Goal: Check status: Check status

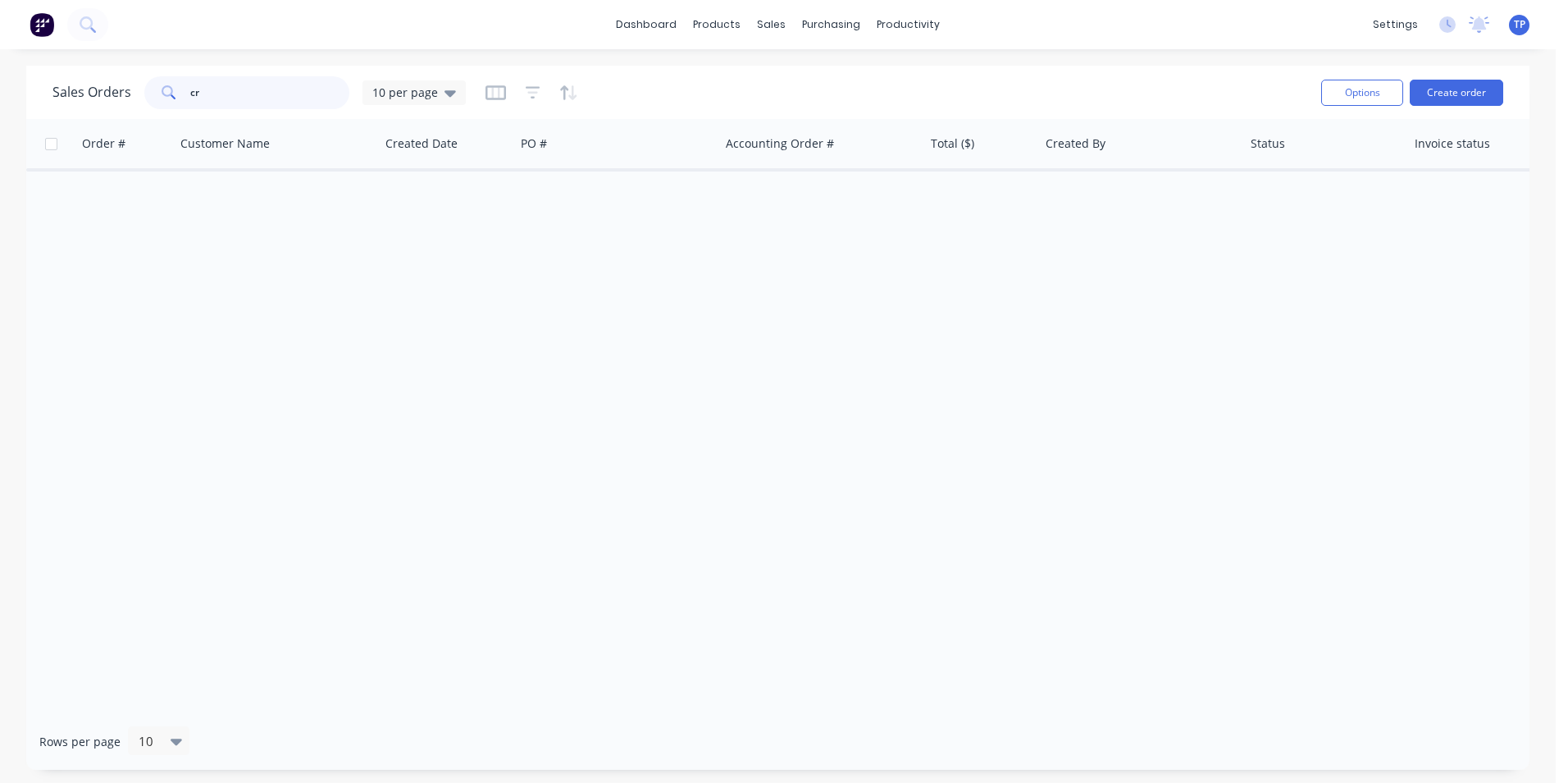
type input "c"
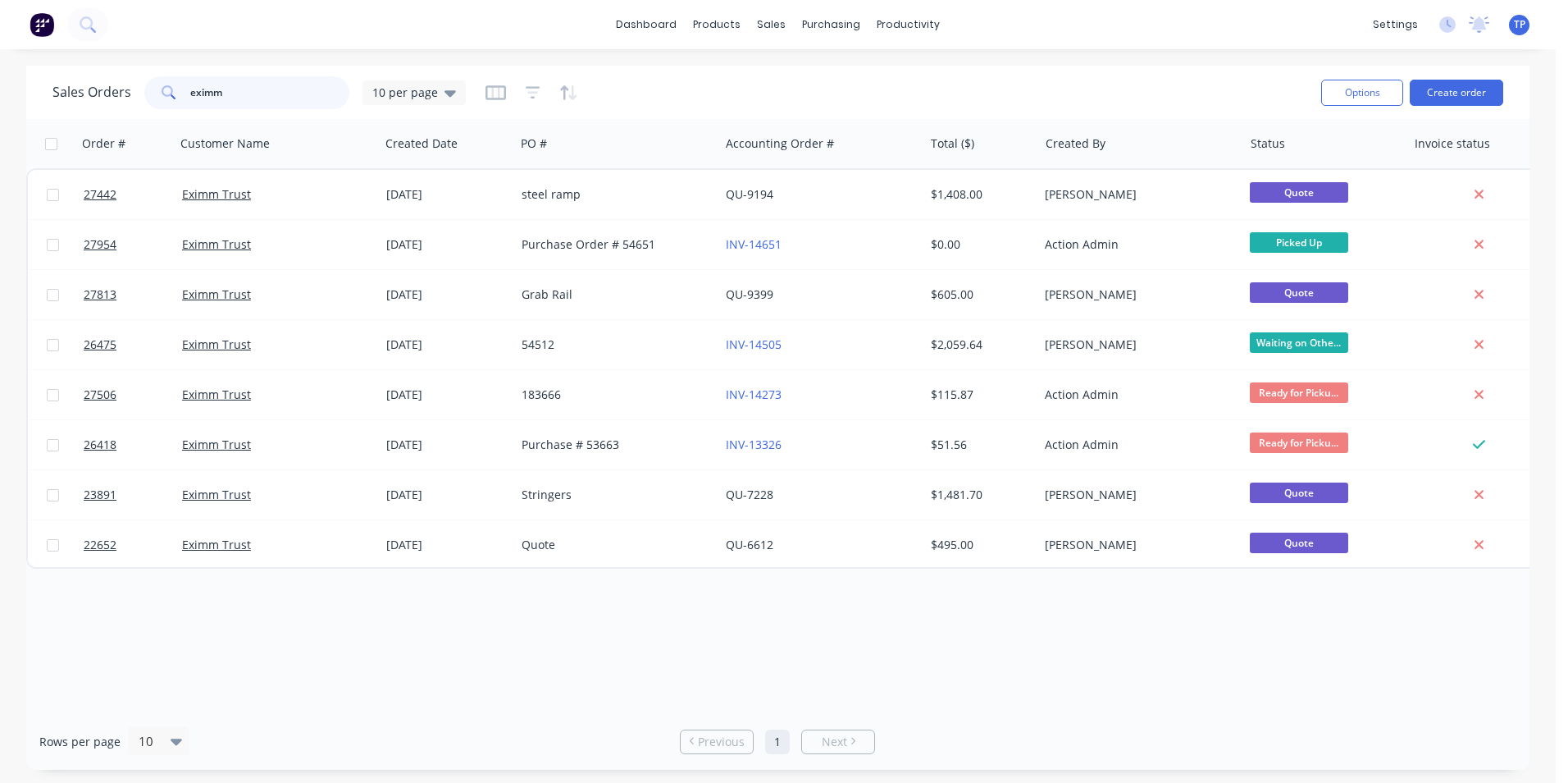
type input "eximm"
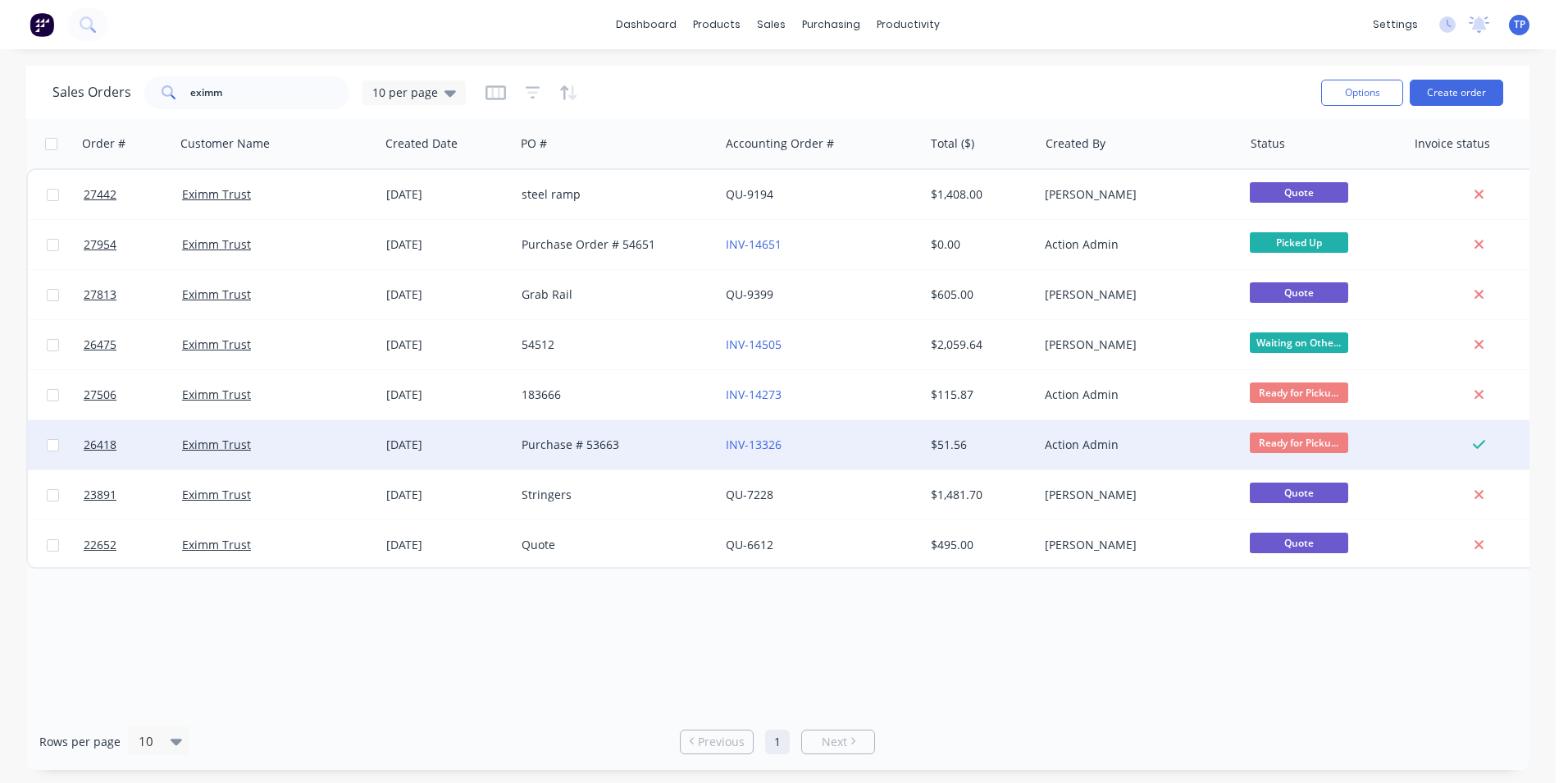
click at [657, 446] on div "Purchase # 53663" at bounding box center [612, 445] width 182 height 17
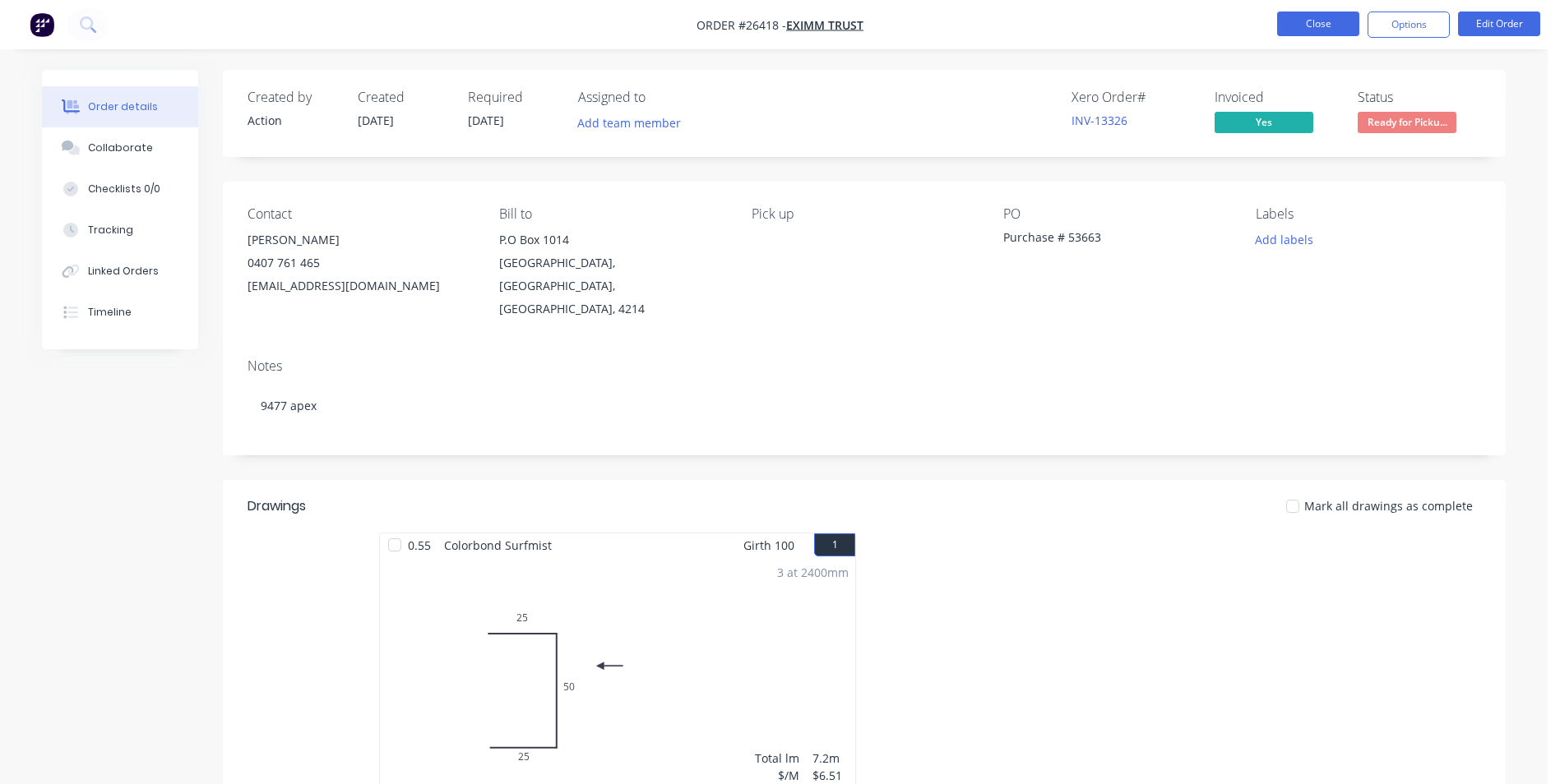
click at [1295, 19] on button "Close" at bounding box center [1318, 24] width 83 height 25
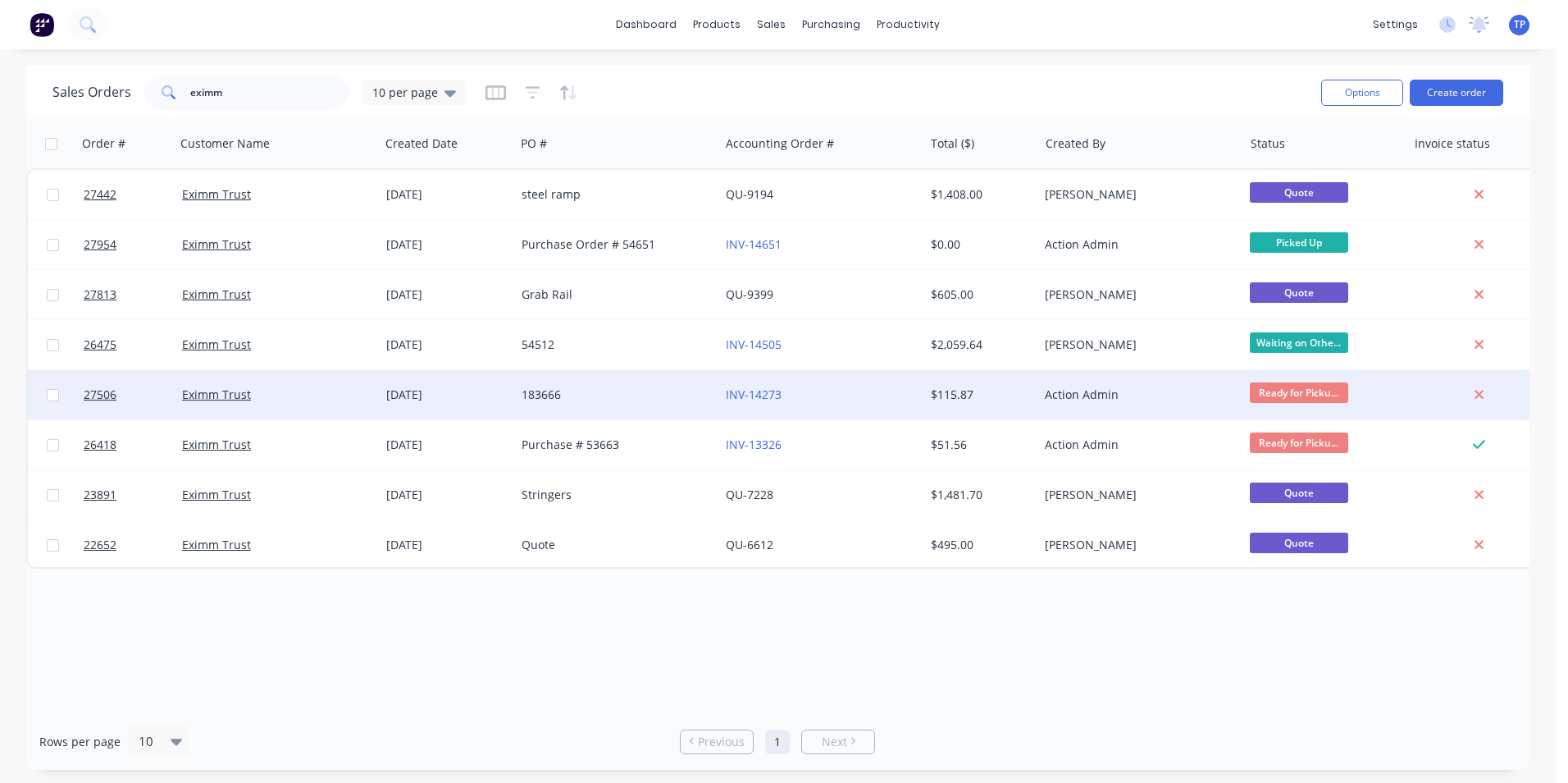
click at [659, 392] on div "183666" at bounding box center [612, 395] width 182 height 17
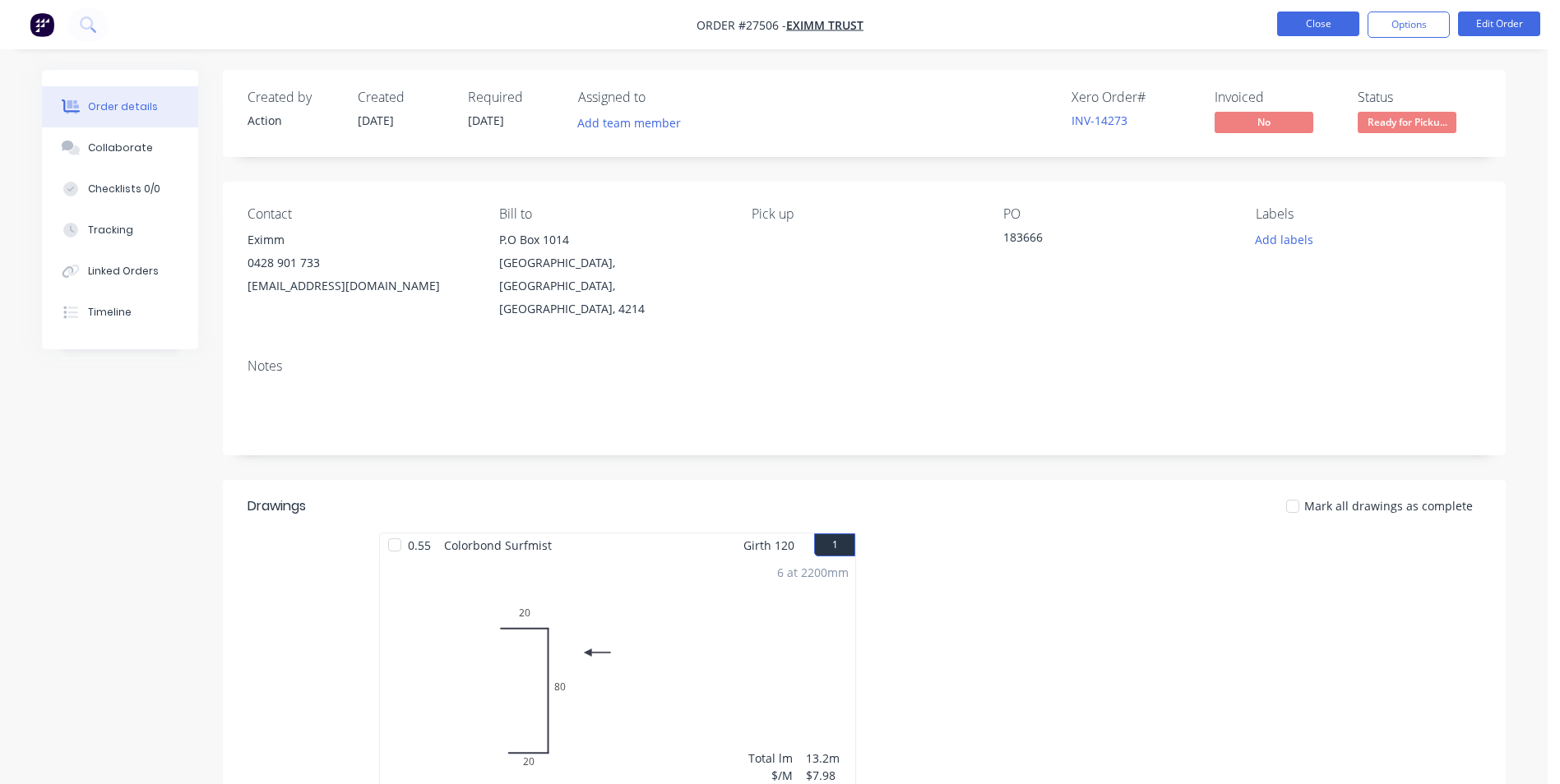
click at [1306, 26] on button "Close" at bounding box center [1318, 24] width 83 height 25
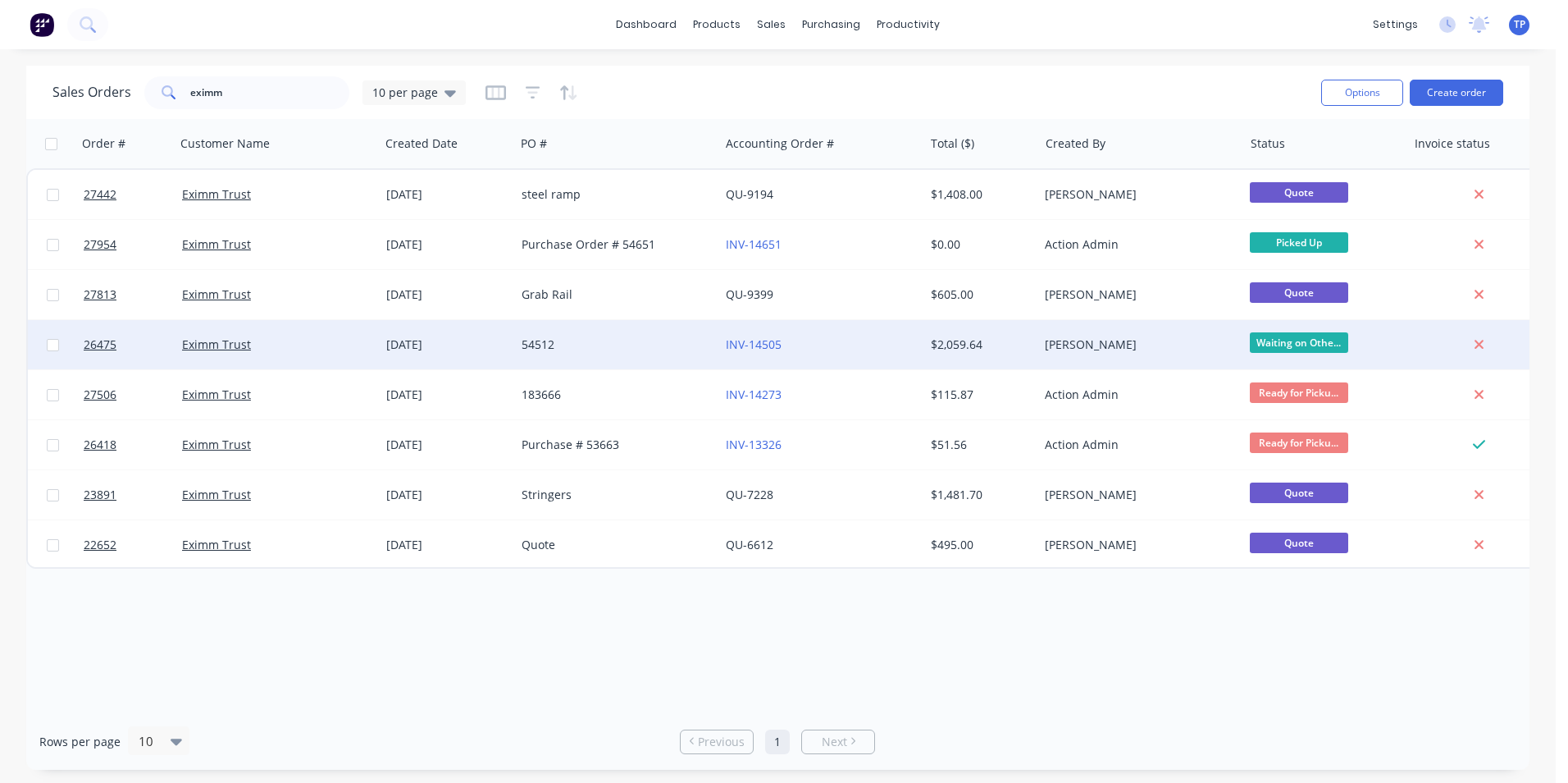
click at [621, 344] on div "54512" at bounding box center [612, 344] width 182 height 17
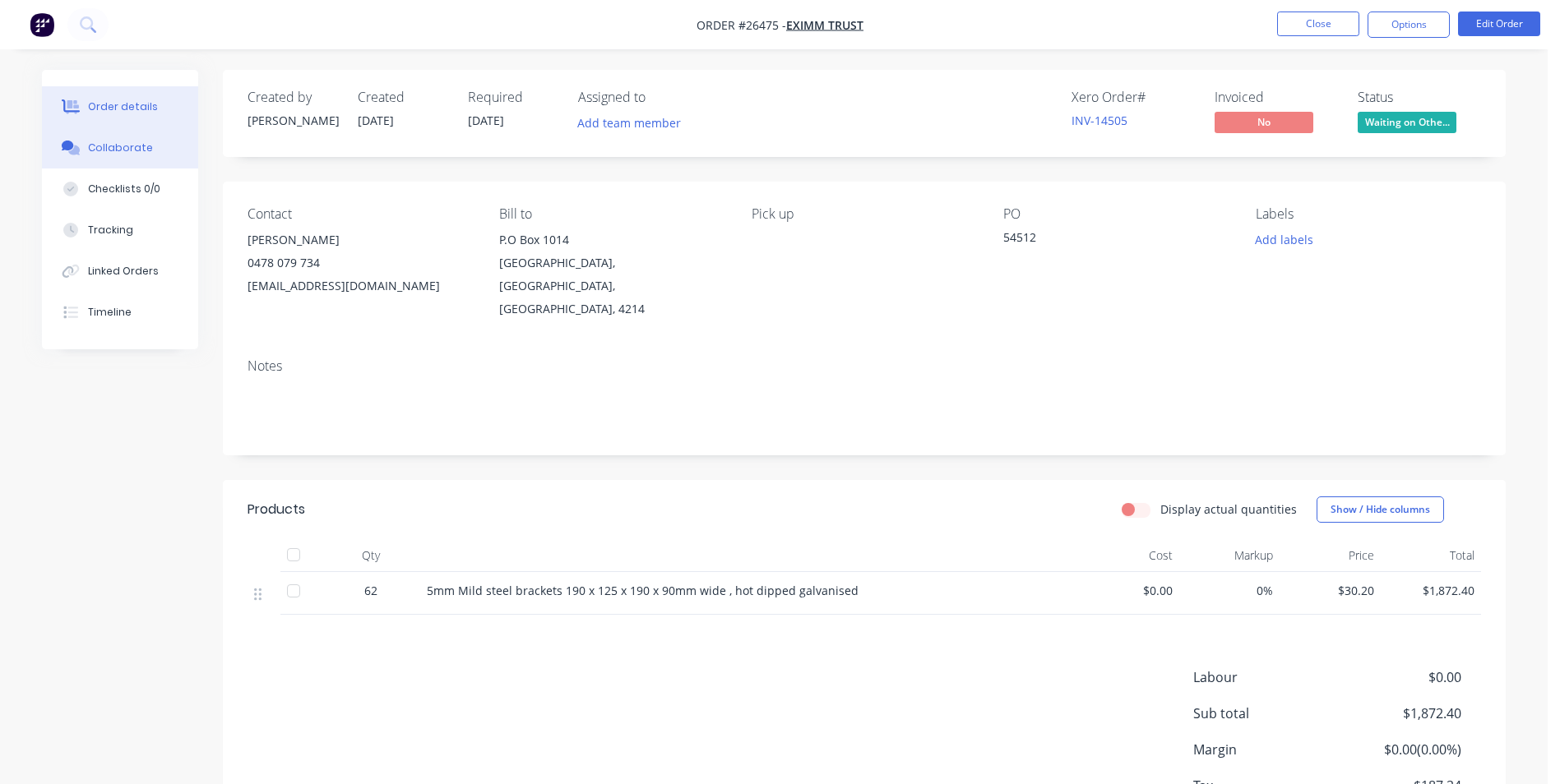
click at [127, 149] on div "Collaborate" at bounding box center [120, 147] width 65 height 15
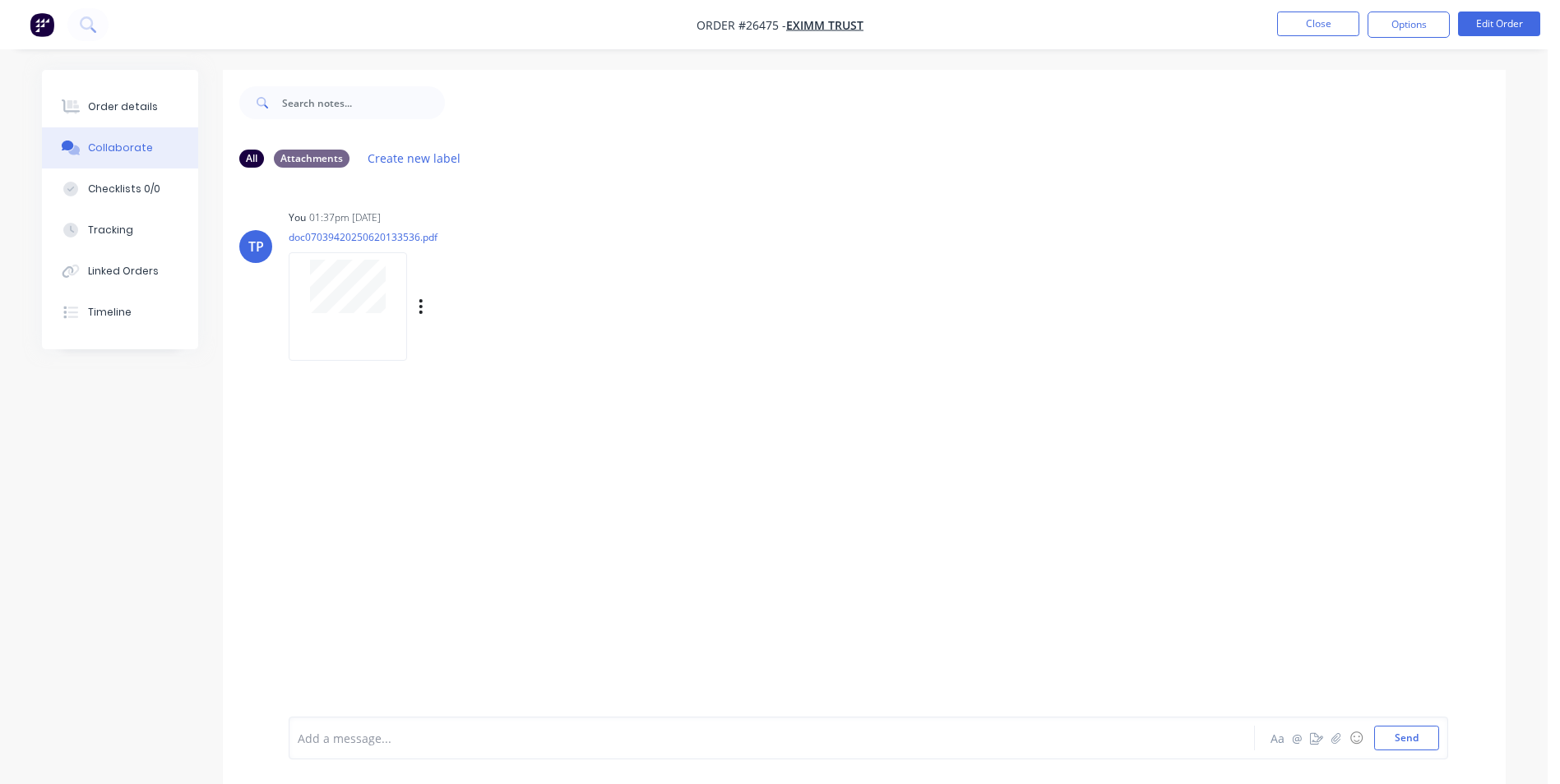
click at [357, 334] on div at bounding box center [348, 306] width 119 height 108
click at [133, 232] on div "Tracking" at bounding box center [116, 230] width 45 height 15
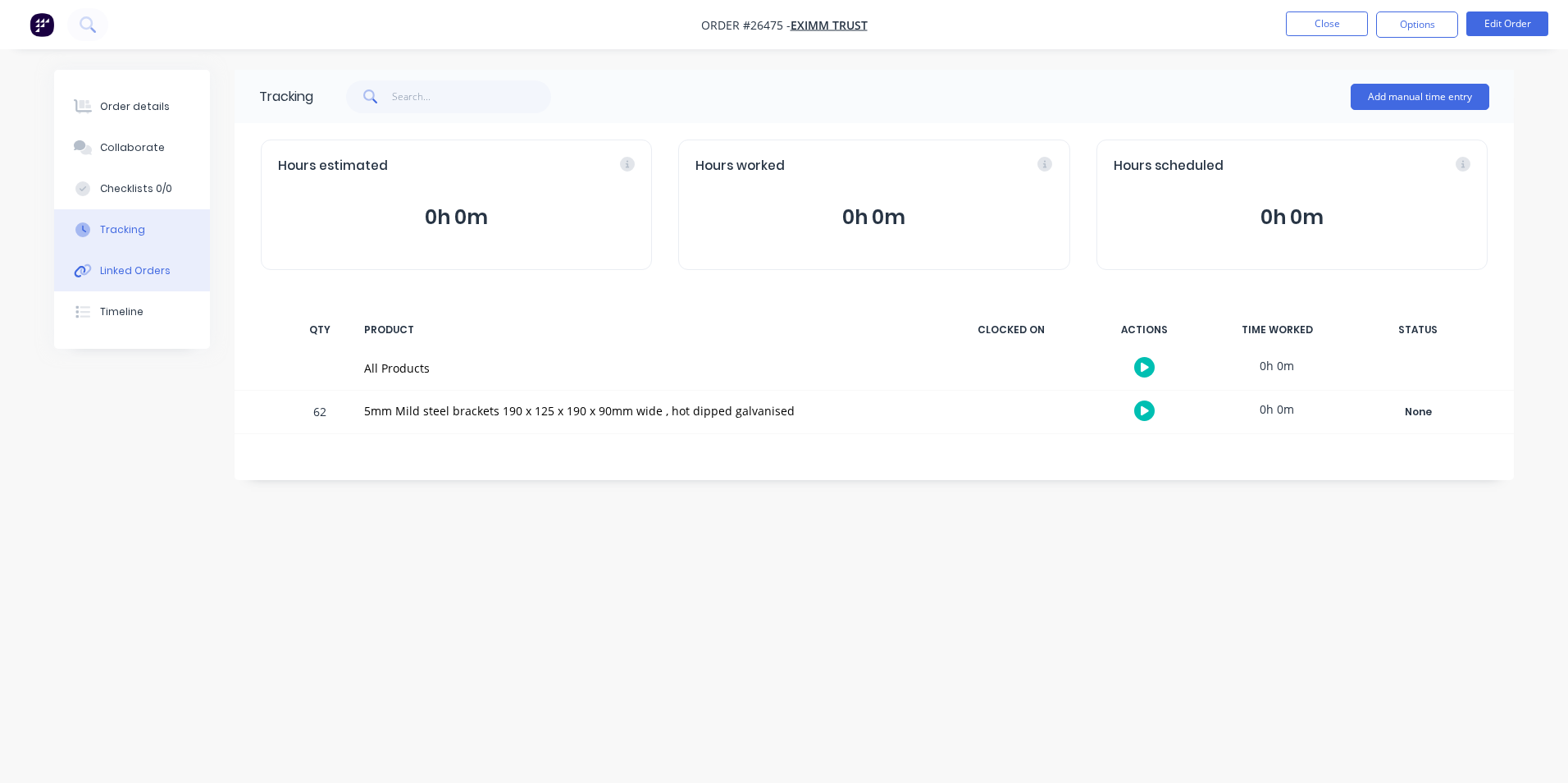
click at [133, 268] on div "Linked Orders" at bounding box center [135, 271] width 71 height 15
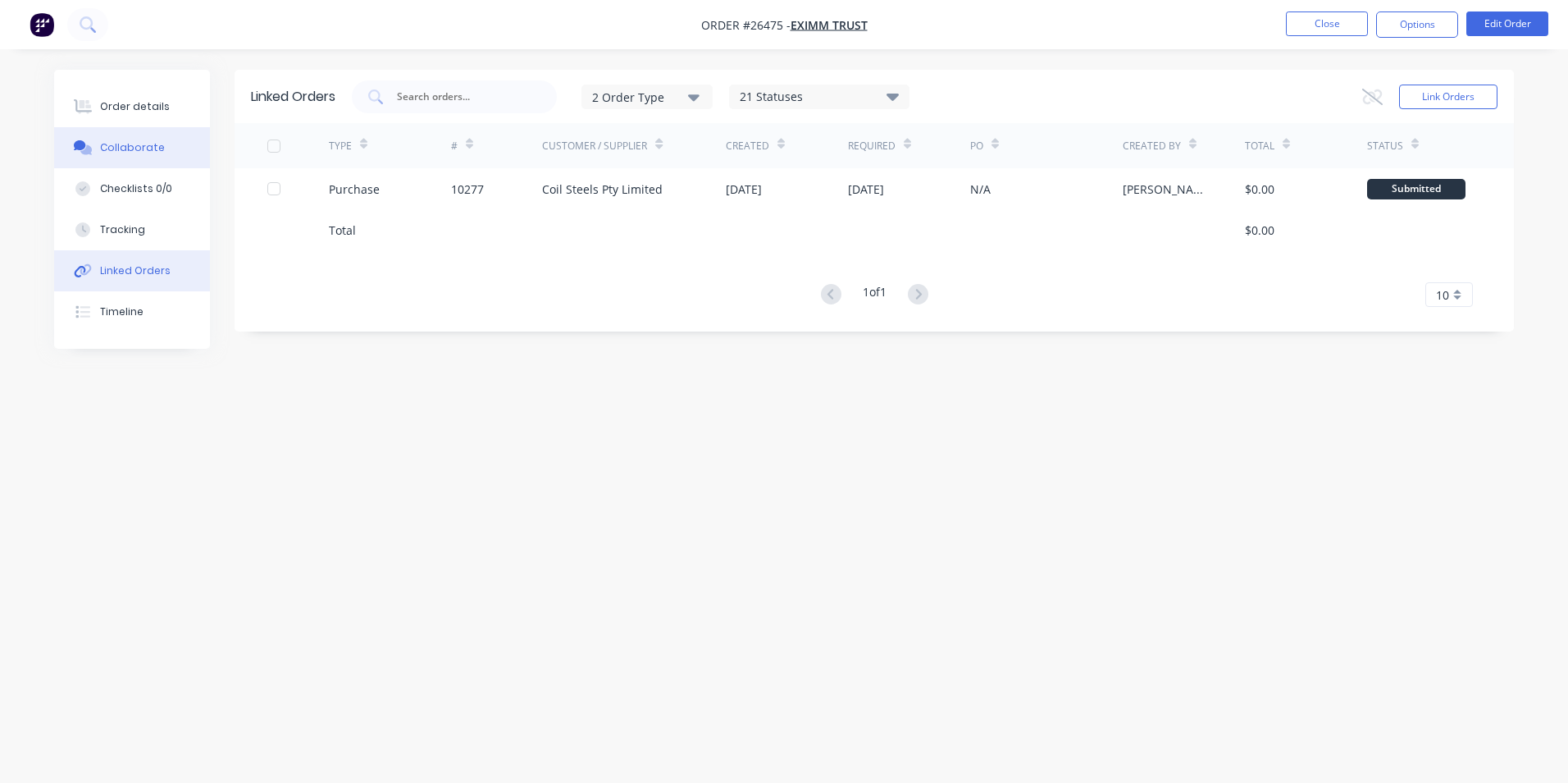
click at [148, 142] on div "Collaborate" at bounding box center [132, 147] width 65 height 15
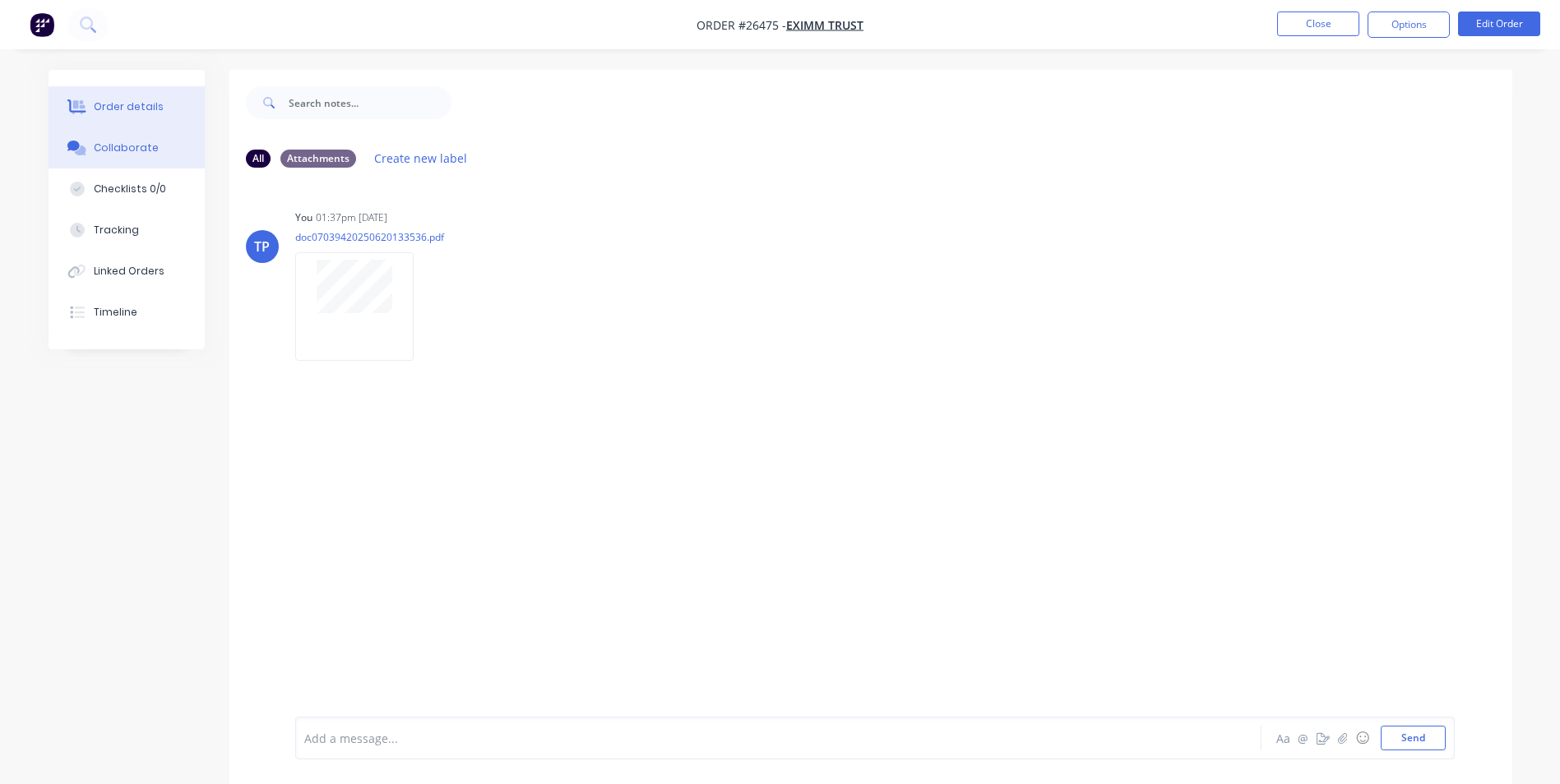
click at [116, 104] on div "Order details" at bounding box center [129, 107] width 70 height 15
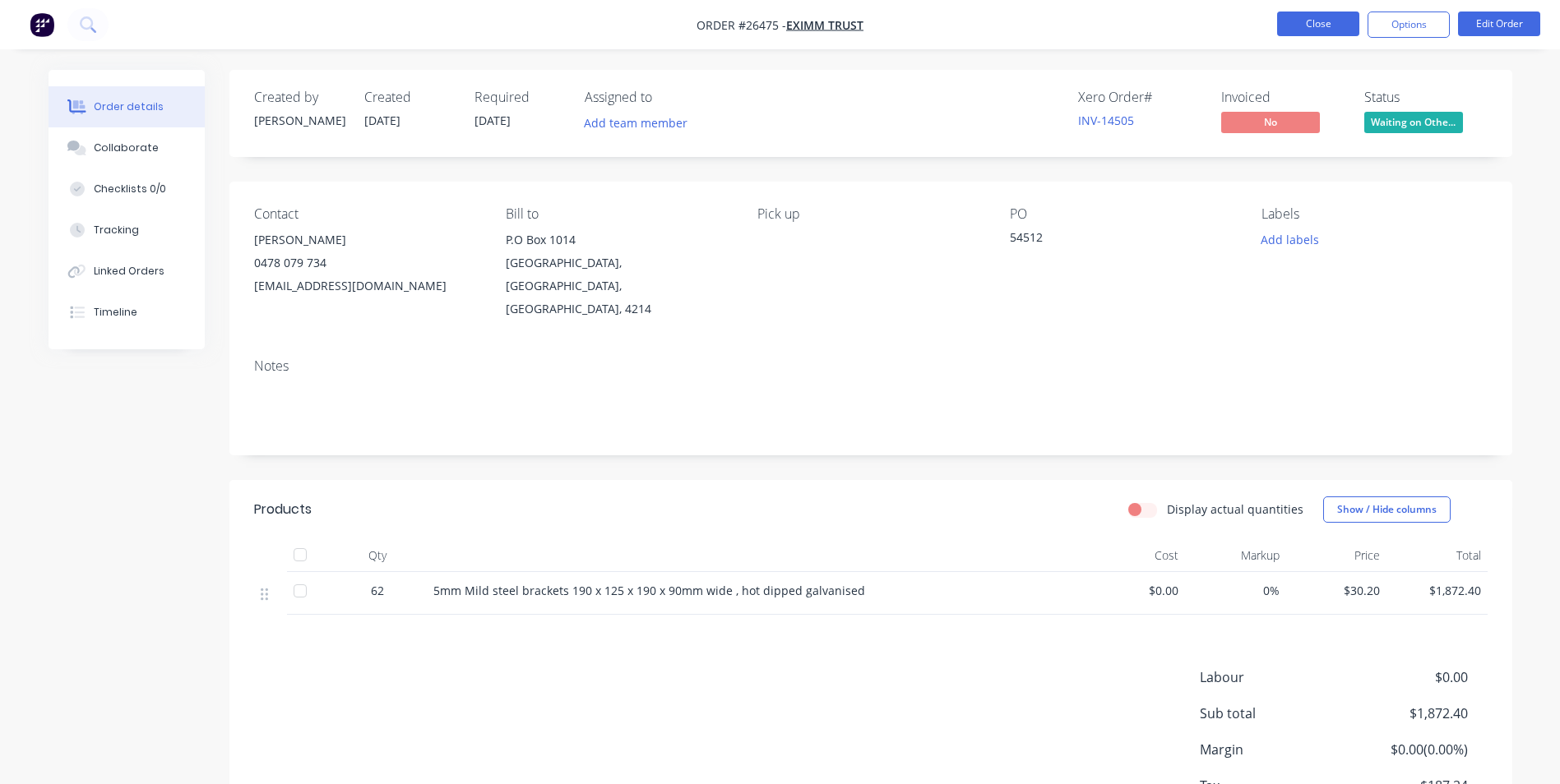
click at [1300, 25] on button "Close" at bounding box center [1318, 24] width 83 height 25
